Goal: Task Accomplishment & Management: Manage account settings

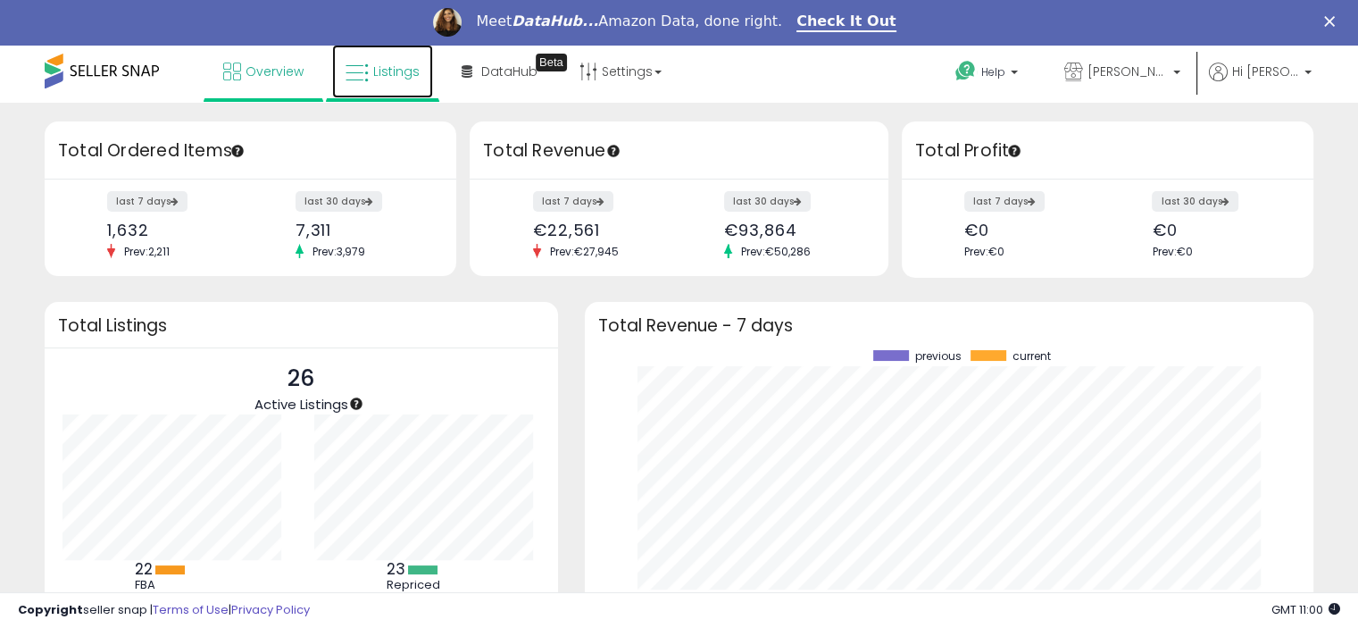
click at [384, 66] on span "Listings" at bounding box center [396, 71] width 46 height 18
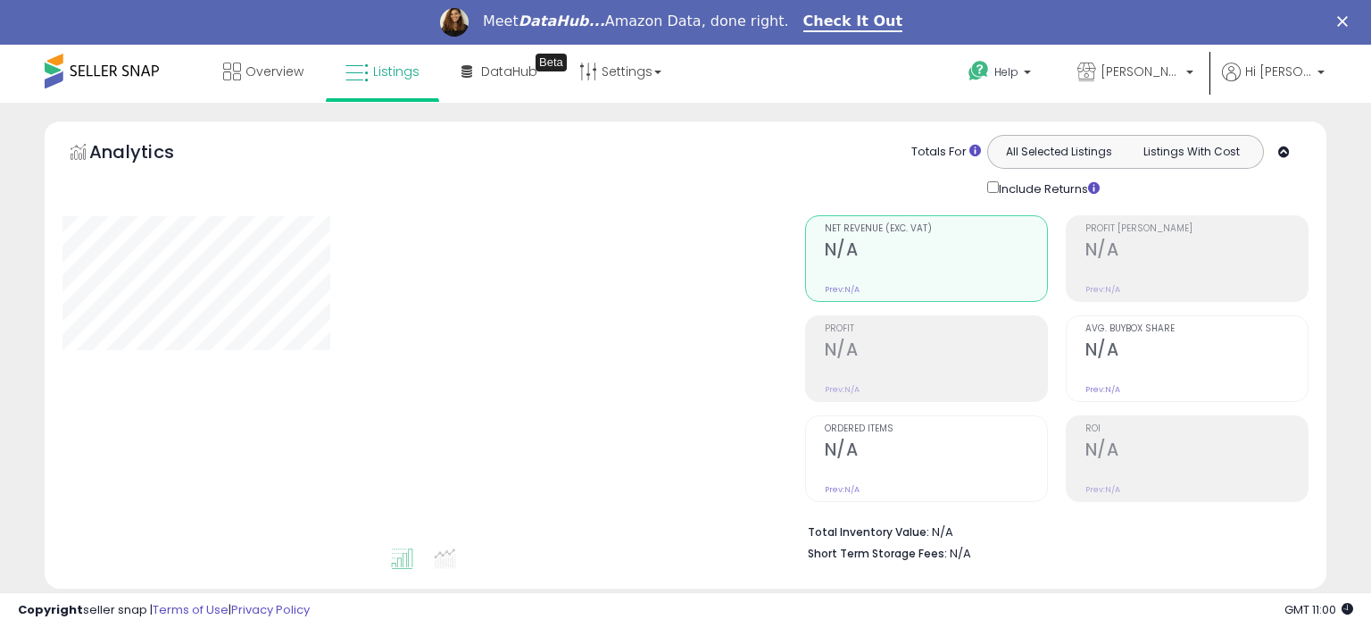
click at [802, 71] on div "Overview Listings Beta" at bounding box center [439, 83] width 905 height 76
click at [919, 70] on div "Help Contact Support Search Knowledge Hub Request a Feature Murat Seker" at bounding box center [1118, 83] width 453 height 76
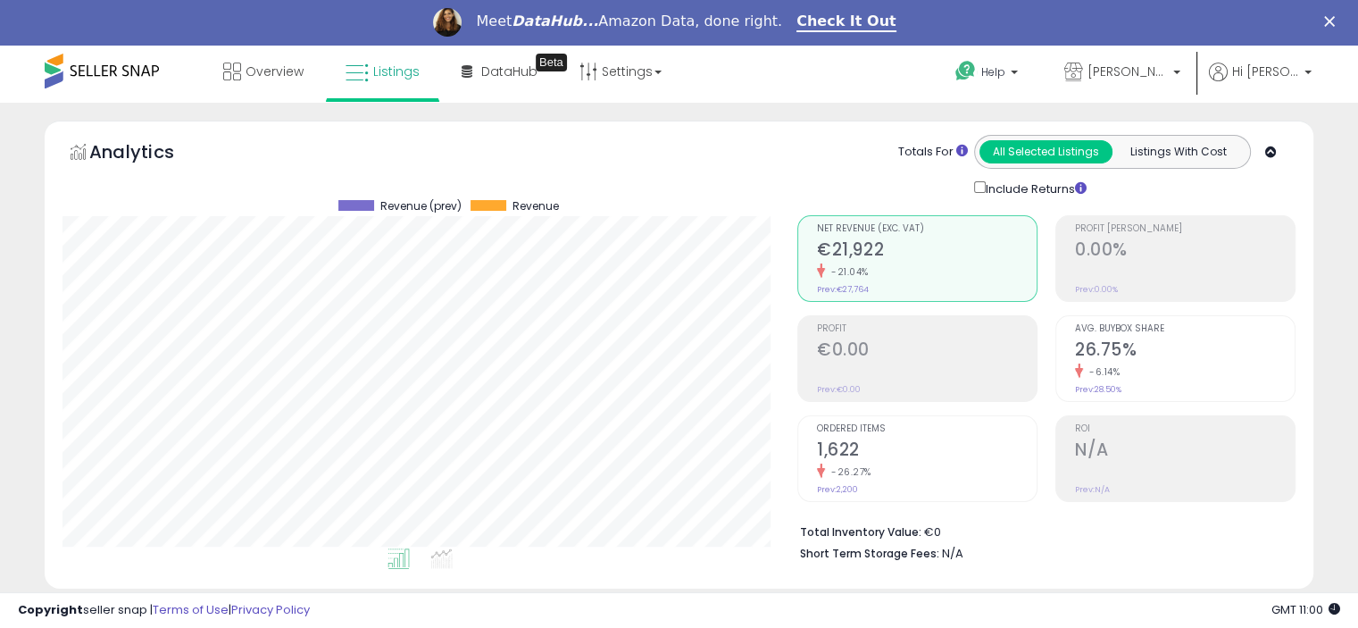
scroll to position [365, 734]
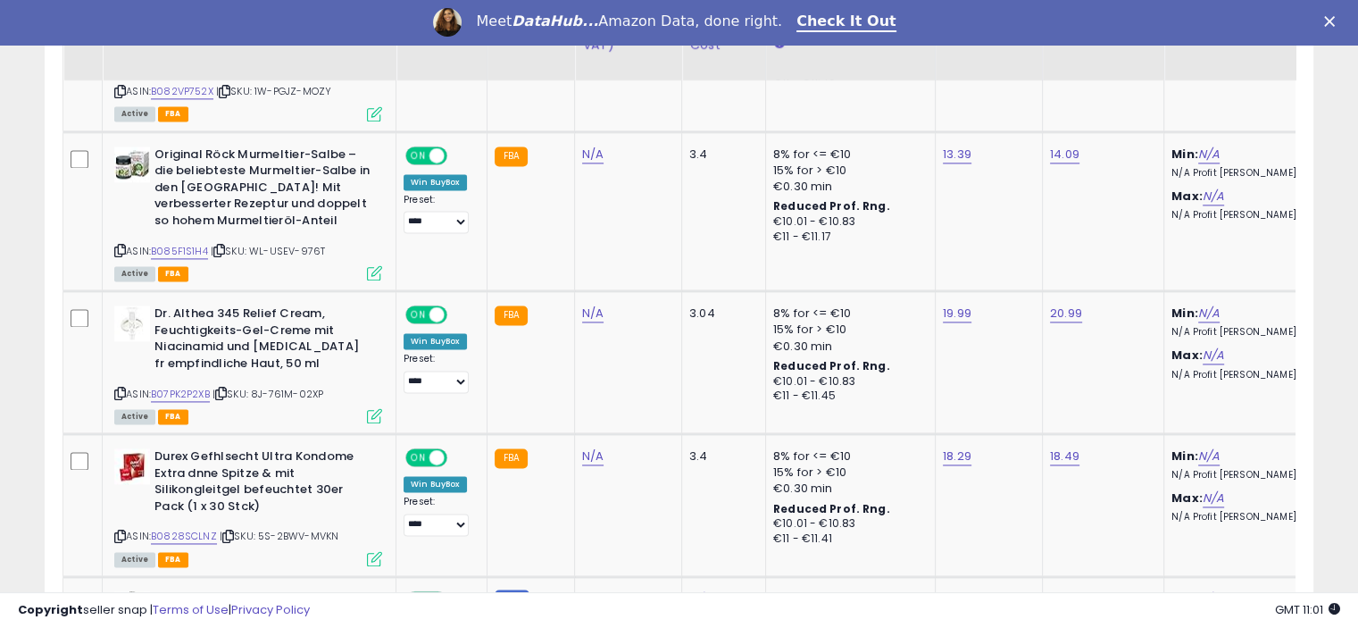
scroll to position [2535, 0]
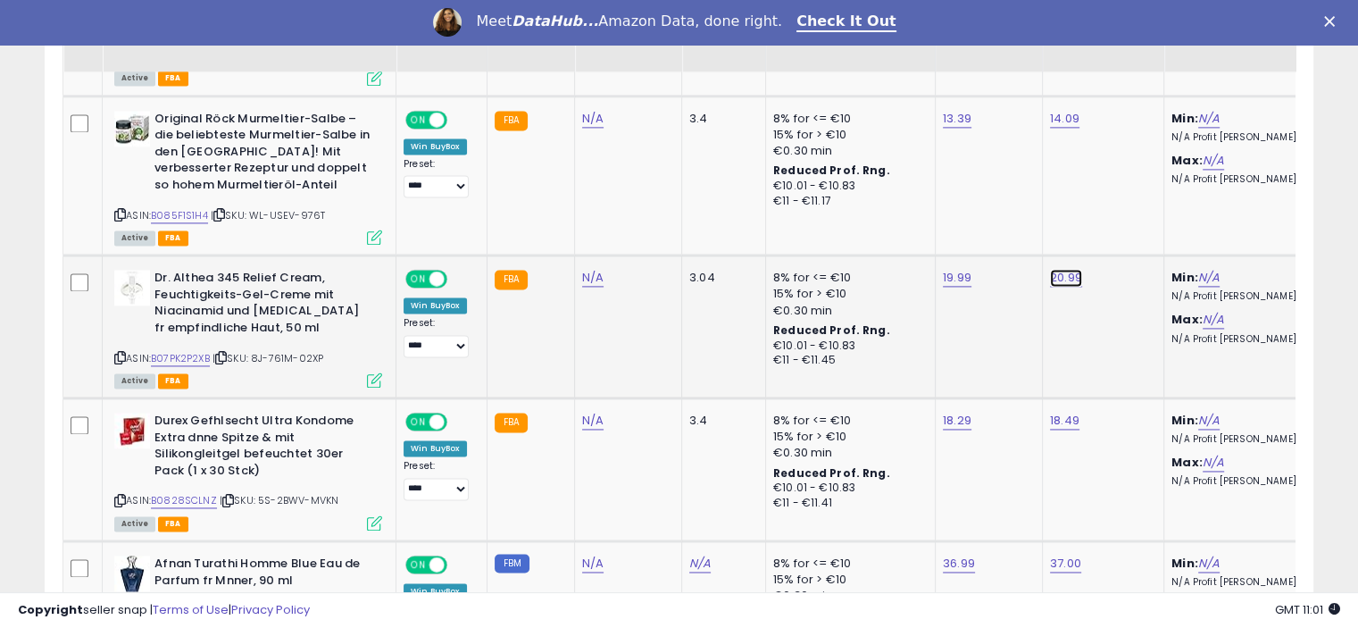
type input "*"
type input "*****"
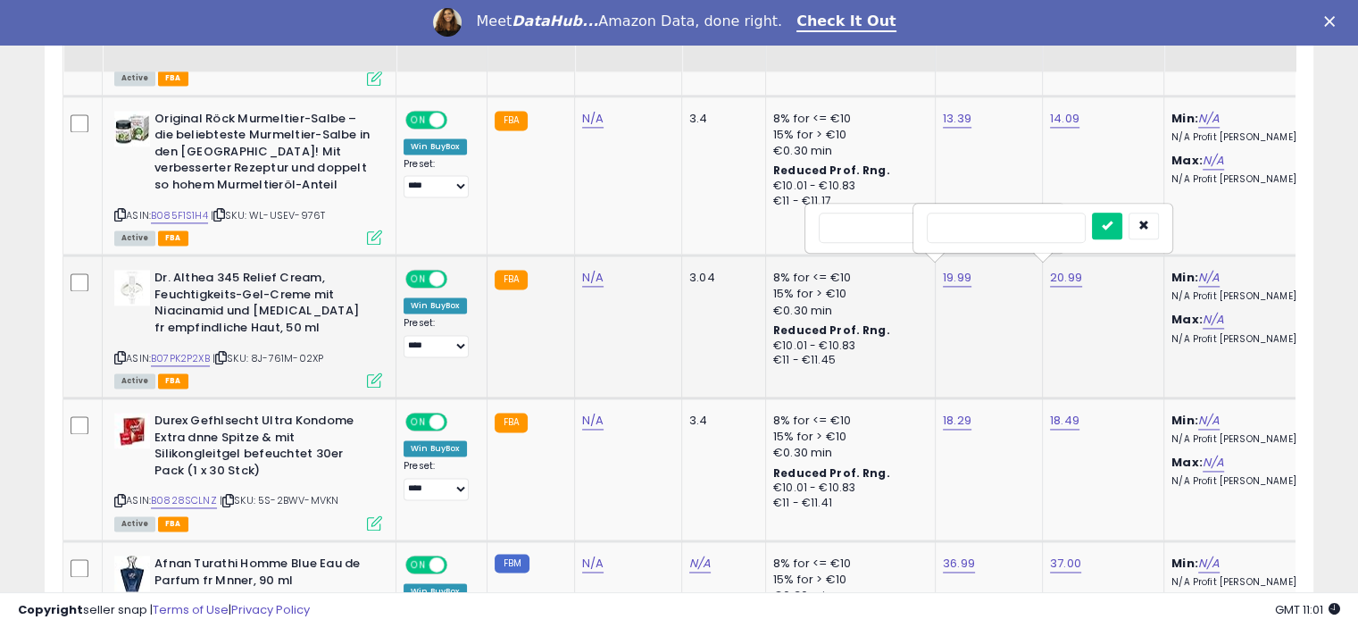
click button "submit" at bounding box center [999, 225] width 30 height 27
type input "*"
type input "*****"
click button "submit" at bounding box center [1107, 225] width 30 height 27
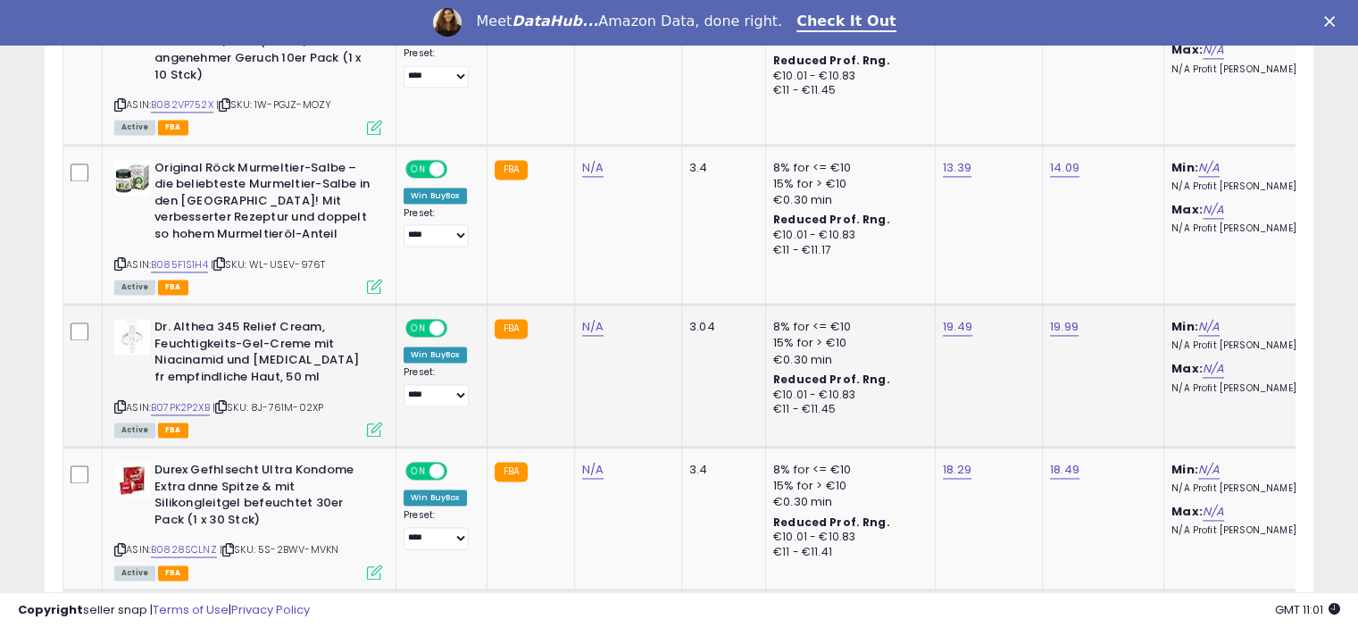
scroll to position [0, 0]
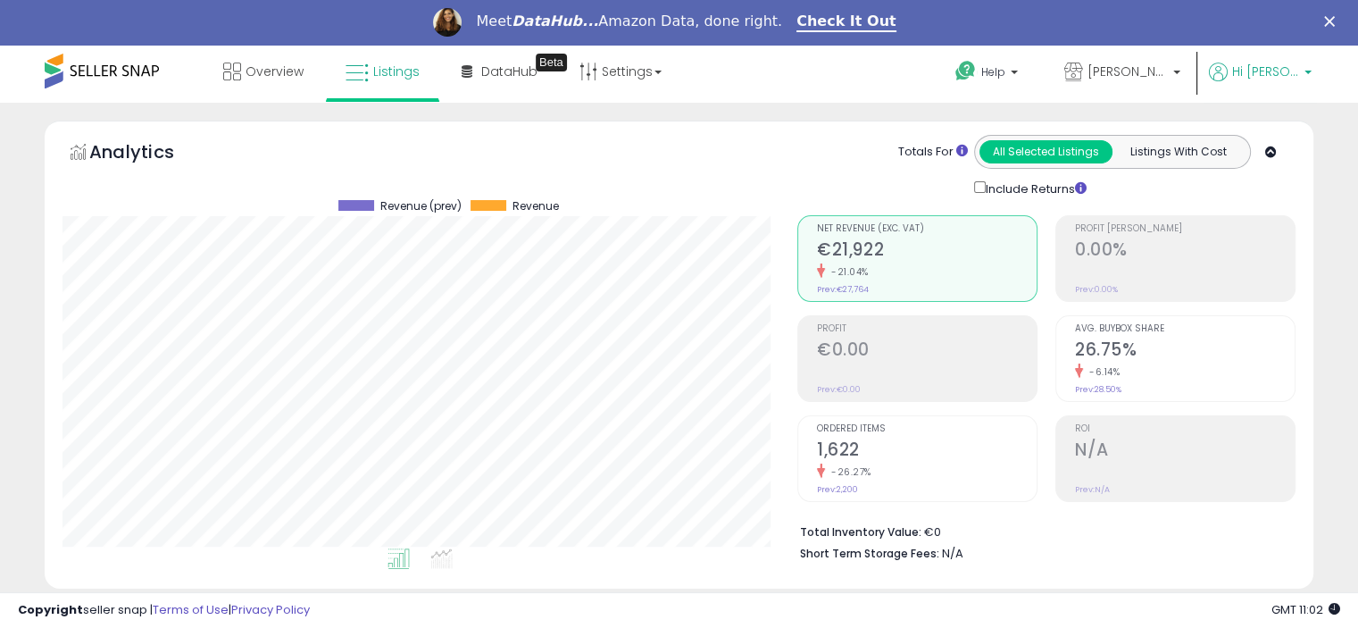
click at [1289, 63] on span "Hi [PERSON_NAME]" at bounding box center [1265, 71] width 67 height 18
click at [1257, 231] on link "Logout" at bounding box center [1271, 233] width 39 height 17
